Goal: Information Seeking & Learning: Learn about a topic

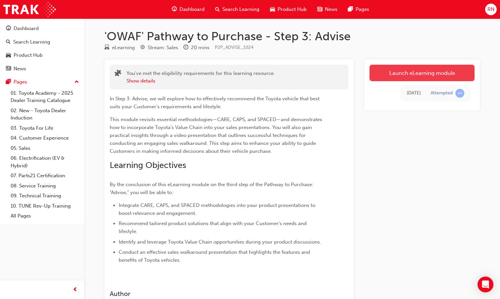
click at [435, 77] on link "Launch eLearning module" at bounding box center [421, 73] width 105 height 17
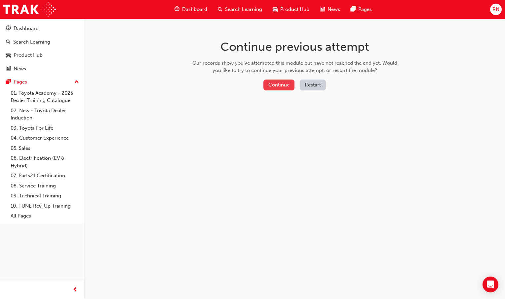
click at [278, 87] on button "Continue" at bounding box center [278, 85] width 31 height 11
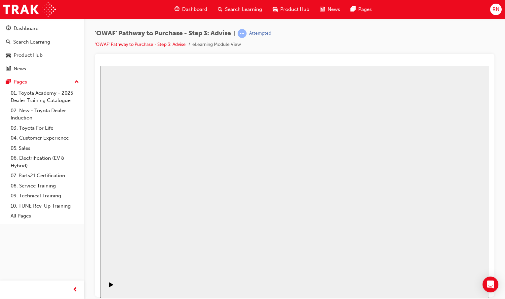
drag, startPoint x: 303, startPoint y: 197, endPoint x: 295, endPoint y: 192, distance: 8.8
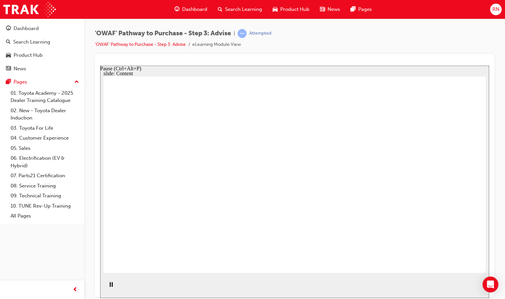
click at [106, 287] on div "Pause (Ctrl+Alt+P)" at bounding box center [110, 287] width 11 height 11
click at [109, 286] on icon "Play (Ctrl+Alt+P)" at bounding box center [111, 284] width 4 height 5
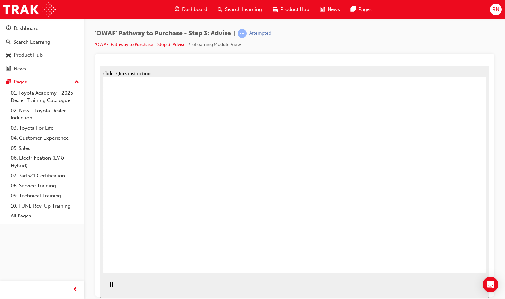
drag, startPoint x: 210, startPoint y: 241, endPoint x: 210, endPoint y: 211, distance: 29.7
drag, startPoint x: 312, startPoint y: 240, endPoint x: 195, endPoint y: 160, distance: 141.1
drag, startPoint x: 404, startPoint y: 235, endPoint x: 173, endPoint y: 179, distance: 237.5
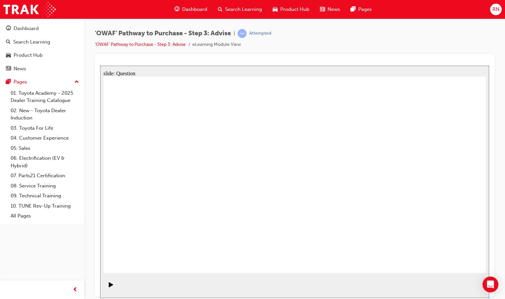
drag, startPoint x: 211, startPoint y: 235, endPoint x: 253, endPoint y: 155, distance: 90.6
drag, startPoint x: 230, startPoint y: 223, endPoint x: 194, endPoint y: 184, distance: 52.4
drag, startPoint x: 219, startPoint y: 256, endPoint x: 347, endPoint y: 177, distance: 150.0
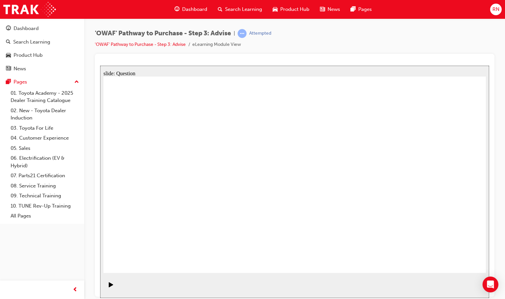
drag, startPoint x: 351, startPoint y: 177, endPoint x: 218, endPoint y: 261, distance: 158.0
drag, startPoint x: 284, startPoint y: 218, endPoint x: 345, endPoint y: 178, distance: 72.9
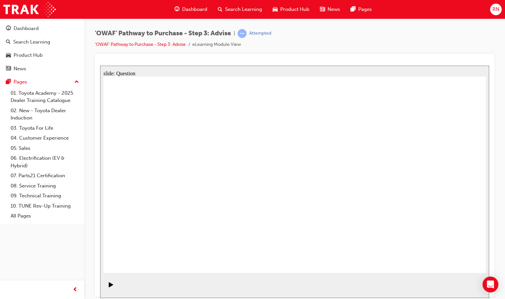
drag, startPoint x: 426, startPoint y: 189, endPoint x: 326, endPoint y: 196, distance: 100.0
drag, startPoint x: 417, startPoint y: 192, endPoint x: 175, endPoint y: 191, distance: 241.9
drag, startPoint x: 407, startPoint y: 194, endPoint x: 290, endPoint y: 197, distance: 117.3
drag, startPoint x: 405, startPoint y: 184, endPoint x: 297, endPoint y: 180, distance: 108.5
drag, startPoint x: 427, startPoint y: 190, endPoint x: 314, endPoint y: 192, distance: 113.7
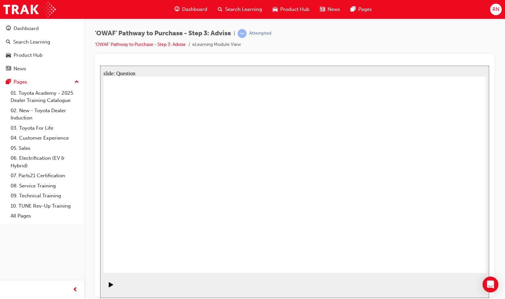
drag, startPoint x: 409, startPoint y: 191, endPoint x: 176, endPoint y: 192, distance: 232.6
drag, startPoint x: 434, startPoint y: 193, endPoint x: 195, endPoint y: 195, distance: 239.9
drag, startPoint x: 421, startPoint y: 198, endPoint x: 198, endPoint y: 202, distance: 223.1
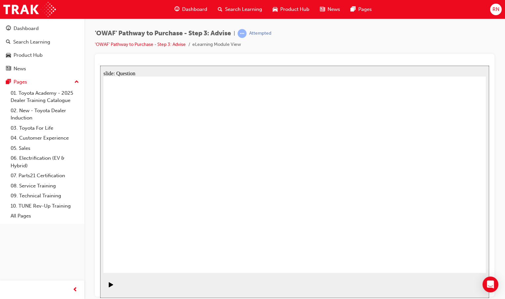
drag, startPoint x: 156, startPoint y: 156, endPoint x: 336, endPoint y: 165, distance: 181.0
drag, startPoint x: 171, startPoint y: 184, endPoint x: 311, endPoint y: 182, distance: 140.1
drag, startPoint x: 161, startPoint y: 213, endPoint x: 307, endPoint y: 185, distance: 148.1
drag, startPoint x: 217, startPoint y: 186, endPoint x: 311, endPoint y: 186, distance: 93.8
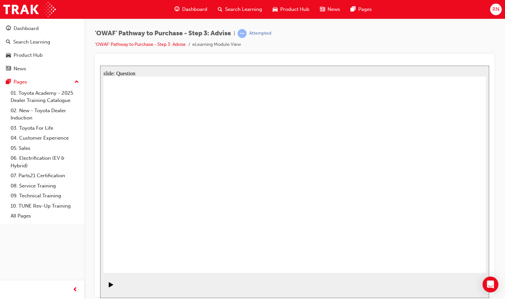
drag, startPoint x: 223, startPoint y: 216, endPoint x: 362, endPoint y: 188, distance: 142.2
drag, startPoint x: 135, startPoint y: 155, endPoint x: 362, endPoint y: 231, distance: 239.4
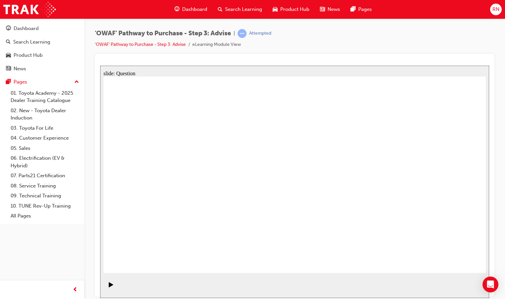
drag, startPoint x: 176, startPoint y: 151, endPoint x: 290, endPoint y: 224, distance: 135.6
drag, startPoint x: 220, startPoint y: 150, endPoint x: 219, endPoint y: 227, distance: 77.3
drag, startPoint x: 253, startPoint y: 151, endPoint x: 207, endPoint y: 151, distance: 45.6
drag, startPoint x: 257, startPoint y: 152, endPoint x: 332, endPoint y: 228, distance: 106.8
drag, startPoint x: 297, startPoint y: 154, endPoint x: 144, endPoint y: 230, distance: 170.2
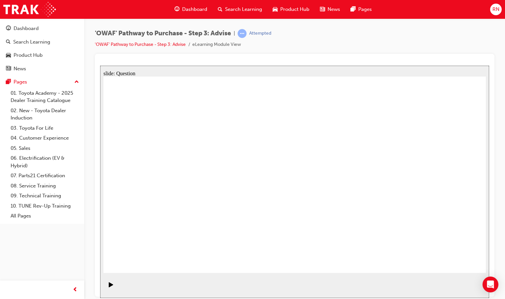
drag, startPoint x: 338, startPoint y: 153, endPoint x: 188, endPoint y: 226, distance: 167.1
drag, startPoint x: 375, startPoint y: 155, endPoint x: 224, endPoint y: 241, distance: 173.9
drag, startPoint x: 219, startPoint y: 147, endPoint x: 447, endPoint y: 221, distance: 239.8
drag, startPoint x: 447, startPoint y: 157, endPoint x: 258, endPoint y: 230, distance: 202.9
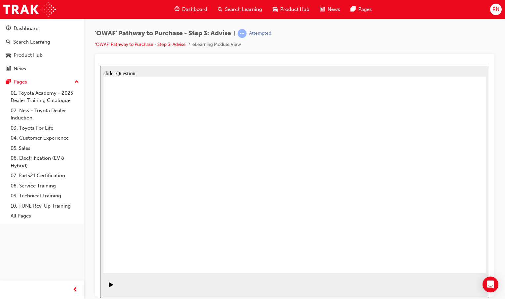
drag, startPoint x: 333, startPoint y: 232, endPoint x: 406, endPoint y: 233, distance: 73.0
drag, startPoint x: 413, startPoint y: 154, endPoint x: 403, endPoint y: 241, distance: 87.4
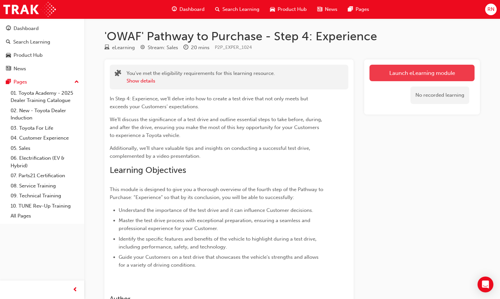
click at [422, 70] on link "Launch eLearning module" at bounding box center [421, 73] width 105 height 17
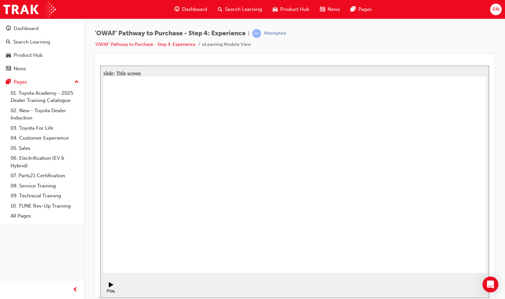
click at [110, 288] on div "Pause (Ctrl+Alt+P)" at bounding box center [110, 293] width 11 height 10
click at [108, 288] on div "Play (Ctrl+Alt+P)" at bounding box center [110, 293] width 11 height 10
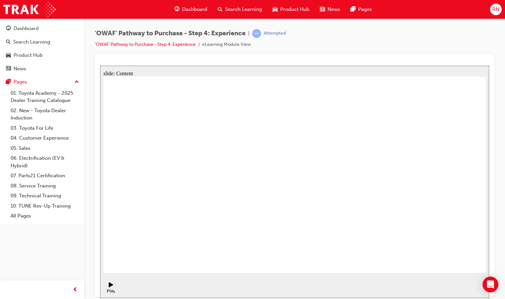
click at [110, 287] on rect "Pause (Ctrl+Alt+P)" at bounding box center [110, 284] width 1 height 5
click at [109, 287] on icon "Play (Ctrl+Alt+P)" at bounding box center [111, 284] width 4 height 5
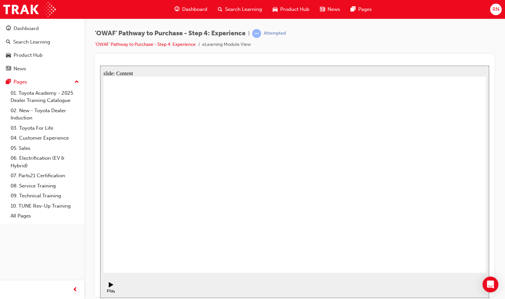
click at [110, 287] on icon "Pause (Ctrl+Alt+P)" at bounding box center [111, 284] width 3 height 5
click at [111, 288] on div "Play (Ctrl+Alt+P)" at bounding box center [110, 287] width 11 height 11
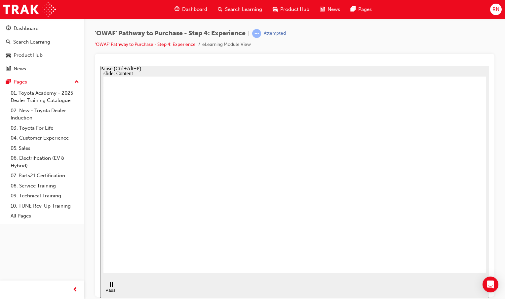
click at [112, 287] on rect "Pause (Ctrl+Alt+P)" at bounding box center [112, 284] width 1 height 5
click at [109, 288] on div "Play (Ctrl+Alt+P)" at bounding box center [110, 293] width 11 height 10
click at [110, 287] on icon "Pause (Ctrl+Alt+P)" at bounding box center [111, 284] width 3 height 5
click at [109, 288] on div "Play (Ctrl+Alt+P)" at bounding box center [110, 293] width 11 height 10
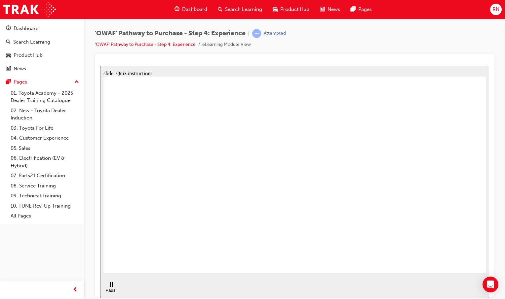
checkbox input "true"
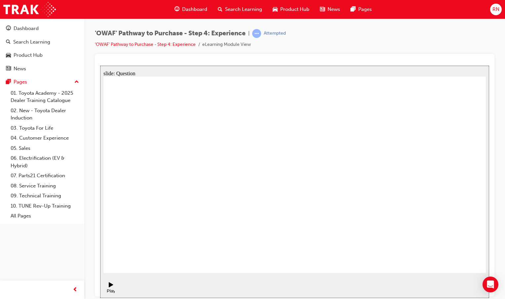
drag, startPoint x: 414, startPoint y: 175, endPoint x: 199, endPoint y: 198, distance: 216.3
drag, startPoint x: 439, startPoint y: 180, endPoint x: 230, endPoint y: 206, distance: 210.6
drag, startPoint x: 430, startPoint y: 185, endPoint x: 310, endPoint y: 202, distance: 121.1
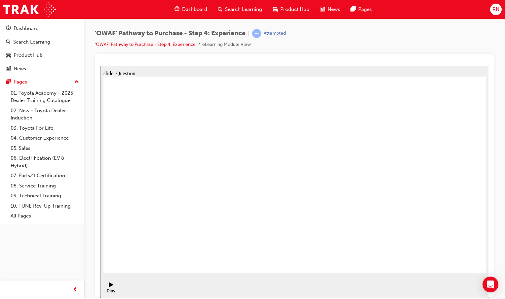
drag, startPoint x: 433, startPoint y: 195, endPoint x: 183, endPoint y: 212, distance: 250.7
drag, startPoint x: 439, startPoint y: 192, endPoint x: 196, endPoint y: 216, distance: 245.1
drag, startPoint x: 429, startPoint y: 185, endPoint x: 338, endPoint y: 212, distance: 94.3
drag, startPoint x: 432, startPoint y: 194, endPoint x: 221, endPoint y: 218, distance: 211.5
drag, startPoint x: 433, startPoint y: 187, endPoint x: 186, endPoint y: 215, distance: 248.7
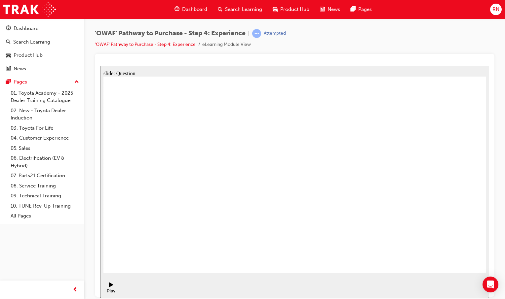
drag, startPoint x: 184, startPoint y: 184, endPoint x: 251, endPoint y: 193, distance: 68.1
drag, startPoint x: 424, startPoint y: 187, endPoint x: 196, endPoint y: 205, distance: 228.7
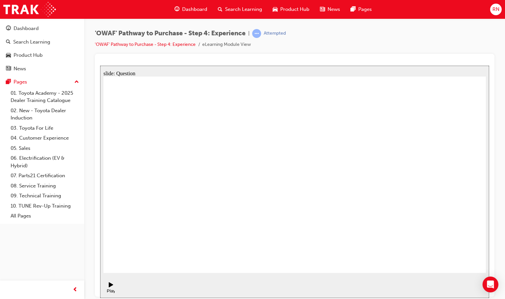
drag, startPoint x: 428, startPoint y: 203, endPoint x: 182, endPoint y: 221, distance: 246.9
drag, startPoint x: 444, startPoint y: 198, endPoint x: 348, endPoint y: 217, distance: 98.1
drag, startPoint x: 444, startPoint y: 191, endPoint x: 215, endPoint y: 212, distance: 230.0
drag, startPoint x: 423, startPoint y: 194, endPoint x: 209, endPoint y: 228, distance: 216.9
drag, startPoint x: 419, startPoint y: 196, endPoint x: 317, endPoint y: 216, distance: 103.4
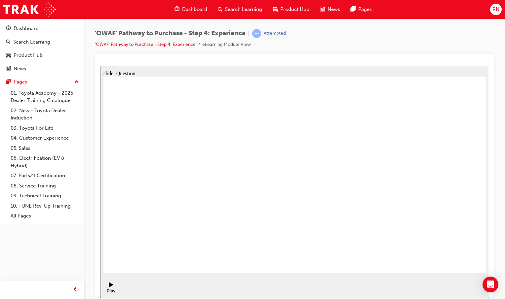
drag, startPoint x: 437, startPoint y: 197, endPoint x: 216, endPoint y: 229, distance: 223.3
drag, startPoint x: 427, startPoint y: 204, endPoint x: 317, endPoint y: 232, distance: 112.9
drag, startPoint x: 283, startPoint y: 217, endPoint x: 366, endPoint y: 162, distance: 99.7
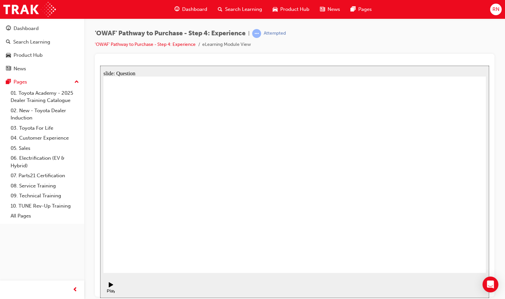
drag, startPoint x: 412, startPoint y: 236, endPoint x: 329, endPoint y: 181, distance: 99.6
drag, startPoint x: 461, startPoint y: 220, endPoint x: 420, endPoint y: 166, distance: 68.2
drag, startPoint x: 331, startPoint y: 224, endPoint x: 291, endPoint y: 167, distance: 69.6
drag, startPoint x: 372, startPoint y: 227, endPoint x: 453, endPoint y: 171, distance: 98.7
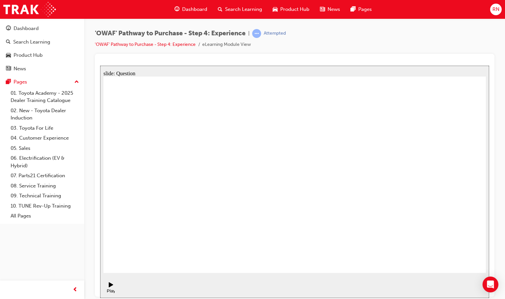
drag, startPoint x: 233, startPoint y: 236, endPoint x: 287, endPoint y: 152, distance: 100.6
drag, startPoint x: 357, startPoint y: 236, endPoint x: 377, endPoint y: 172, distance: 66.8
drag, startPoint x: 291, startPoint y: 214, endPoint x: 390, endPoint y: 149, distance: 118.2
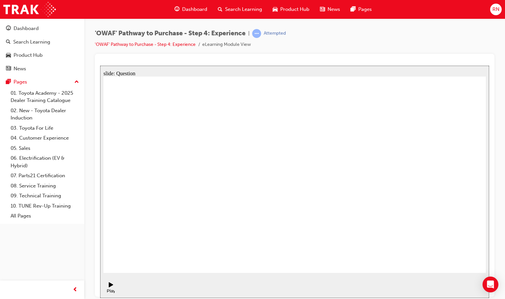
radio input "true"
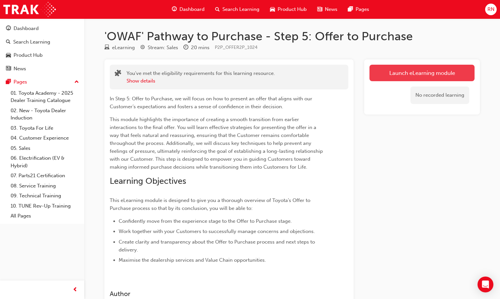
click at [399, 72] on link "Launch eLearning module" at bounding box center [421, 73] width 105 height 17
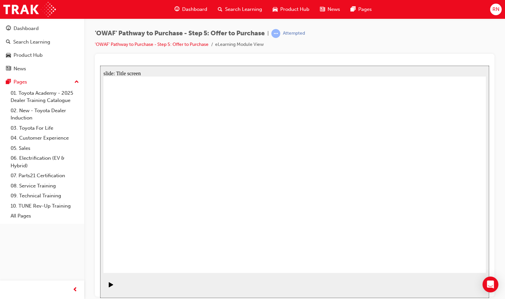
drag, startPoint x: 468, startPoint y: 253, endPoint x: 461, endPoint y: 258, distance: 8.7
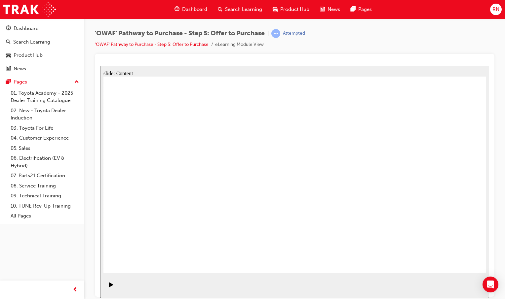
drag, startPoint x: 456, startPoint y: 253, endPoint x: 456, endPoint y: 257, distance: 4.0
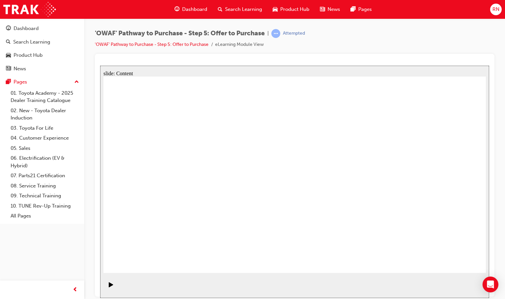
drag, startPoint x: 460, startPoint y: 261, endPoint x: 463, endPoint y: 259, distance: 3.6
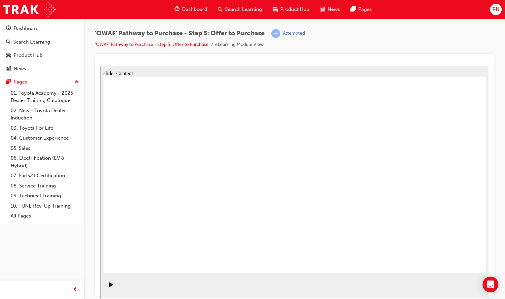
click at [111, 285] on div "Pause (Ctrl+Alt+P)" at bounding box center [110, 287] width 11 height 11
